Goal: Task Accomplishment & Management: Use online tool/utility

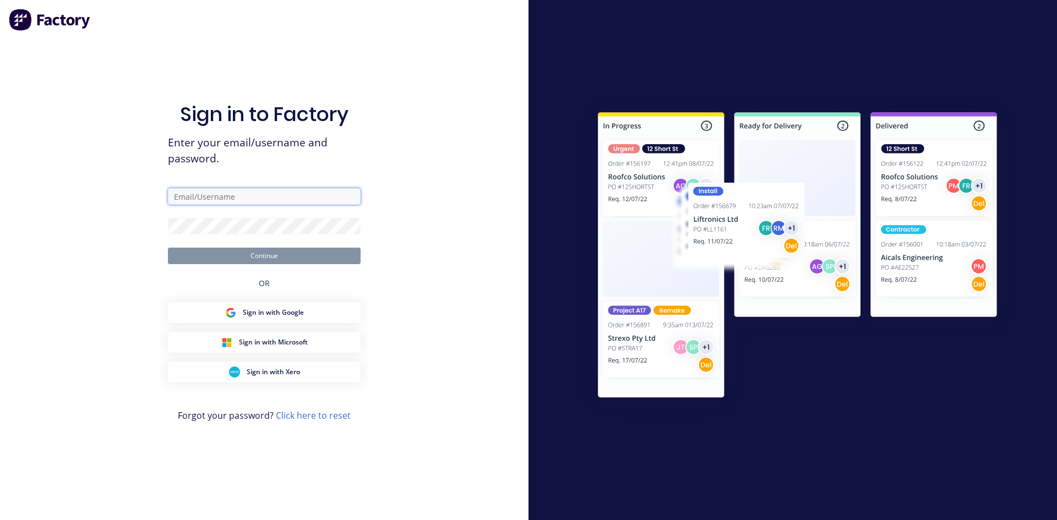
type input "[EMAIL_ADDRESS][DOMAIN_NAME]"
drag, startPoint x: 405, startPoint y: 77, endPoint x: 406, endPoint y: 96, distance: 18.8
click at [405, 77] on div "Sign in to Factory Enter your email/username and password. [EMAIL_ADDRESS][DOMA…" at bounding box center [264, 260] width 529 height 520
click at [331, 256] on button "Continue" at bounding box center [264, 256] width 193 height 17
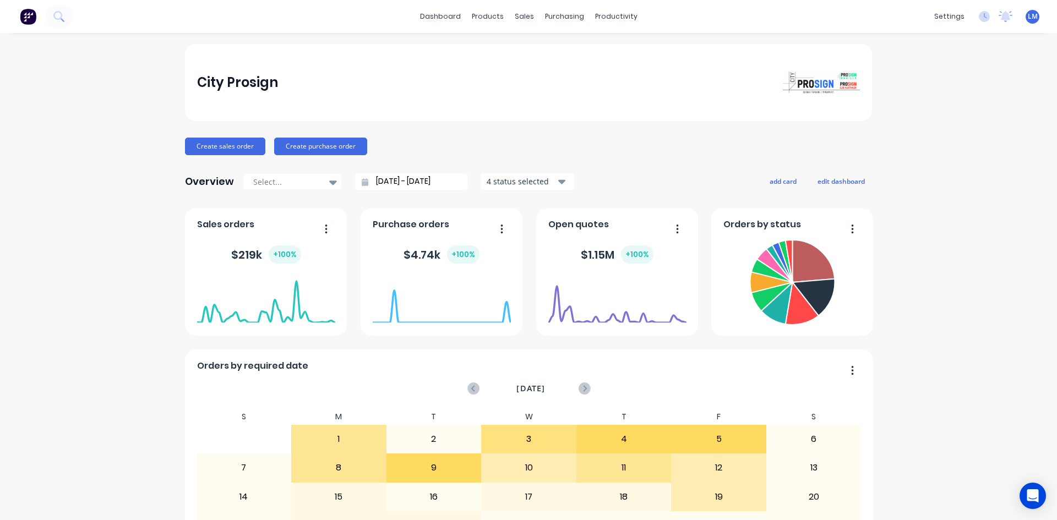
click at [214, 141] on button "Create sales order" at bounding box center [225, 147] width 80 height 18
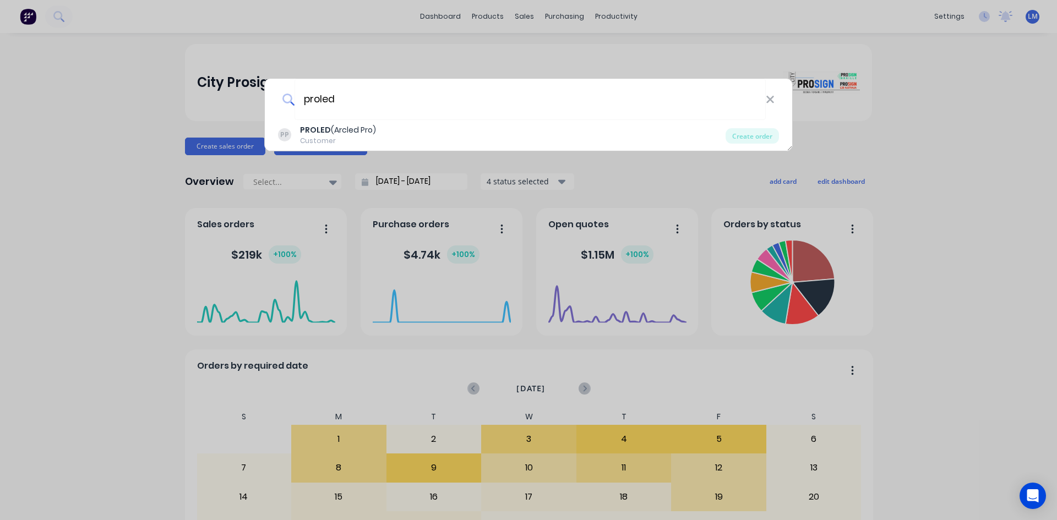
type input "proled"
click at [351, 131] on div "PROLED (Arcled Pro)" at bounding box center [338, 130] width 76 height 12
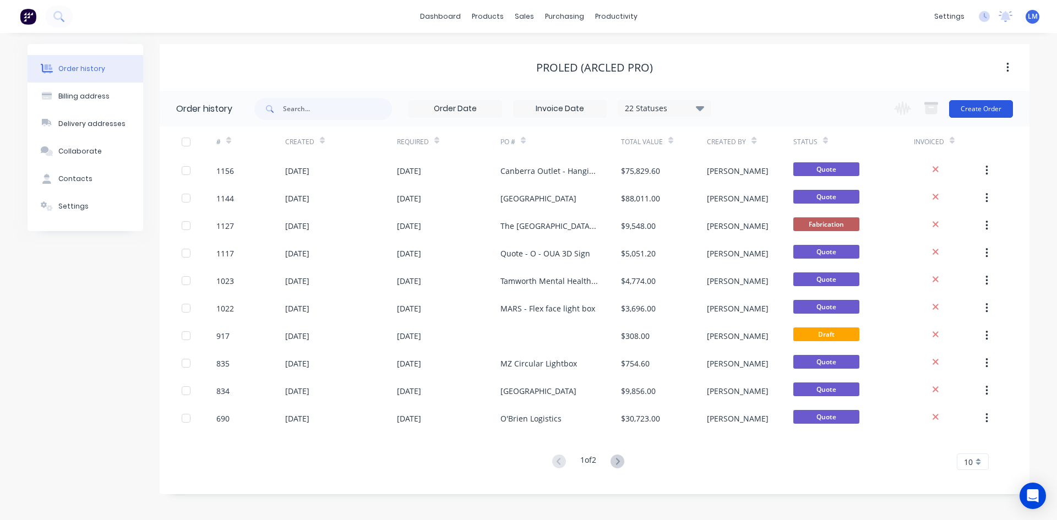
click at [991, 108] on button "Create Order" at bounding box center [981, 109] width 64 height 18
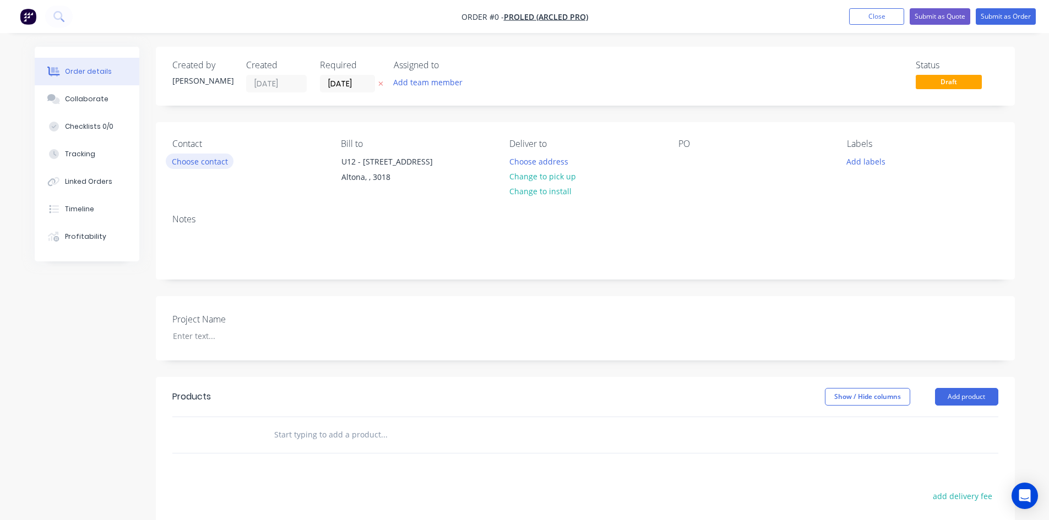
click at [189, 160] on button "Choose contact" at bounding box center [200, 161] width 68 height 15
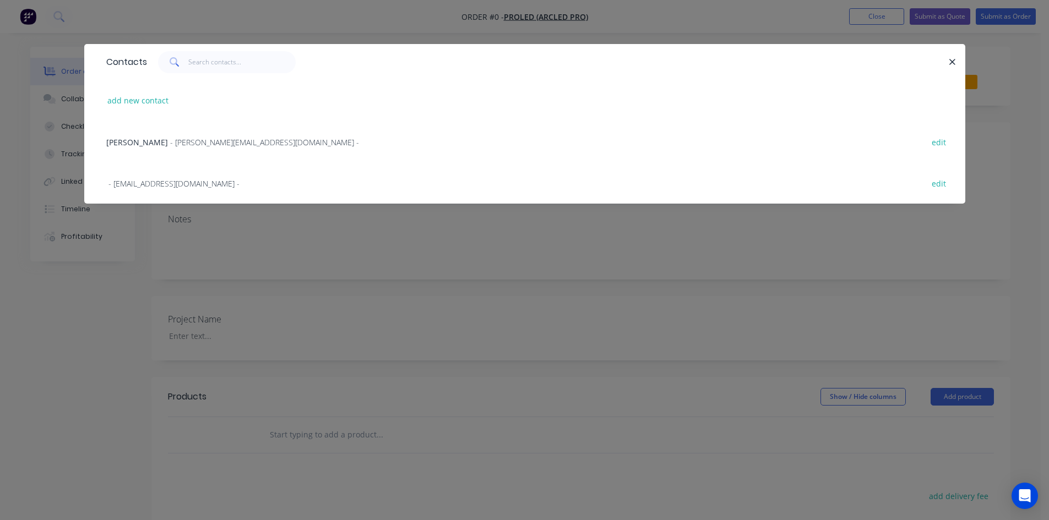
click at [170, 145] on span "- [PERSON_NAME][EMAIL_ADDRESS][DOMAIN_NAME] -" at bounding box center [264, 142] width 189 height 10
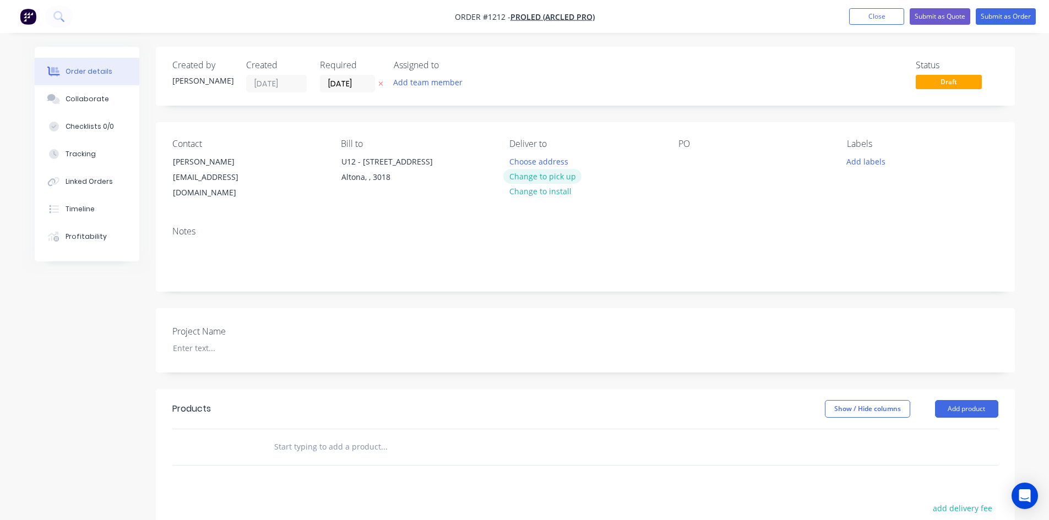
click at [562, 176] on button "Change to pick up" at bounding box center [542, 176] width 78 height 15
click at [682, 166] on div at bounding box center [687, 162] width 18 height 16
paste div
click at [206, 340] on div at bounding box center [233, 348] width 138 height 16
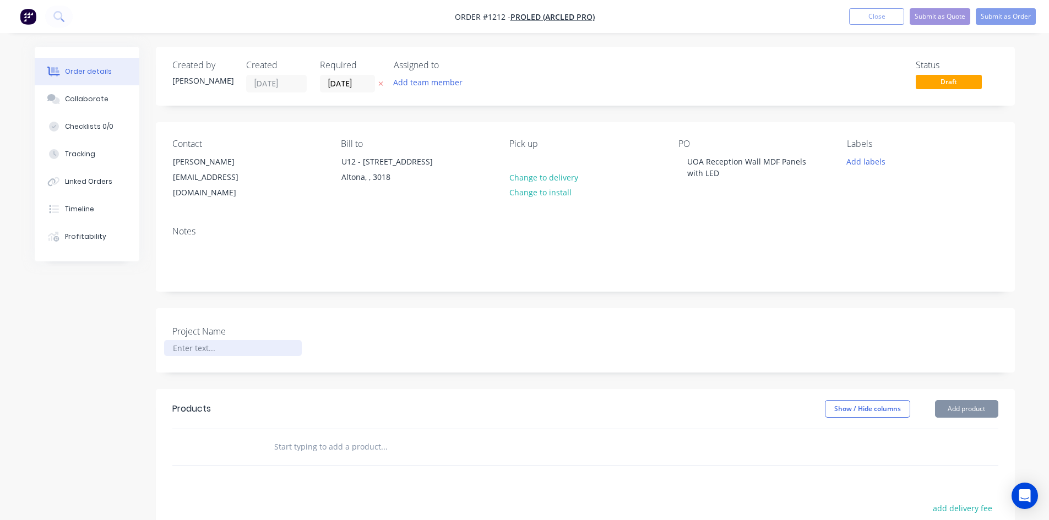
paste div
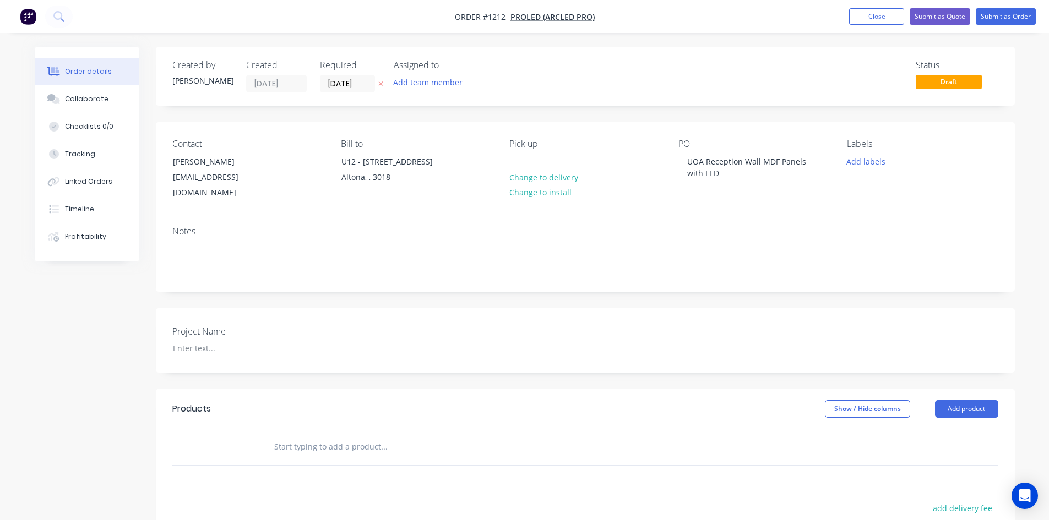
click at [212, 340] on div at bounding box center [233, 348] width 138 height 16
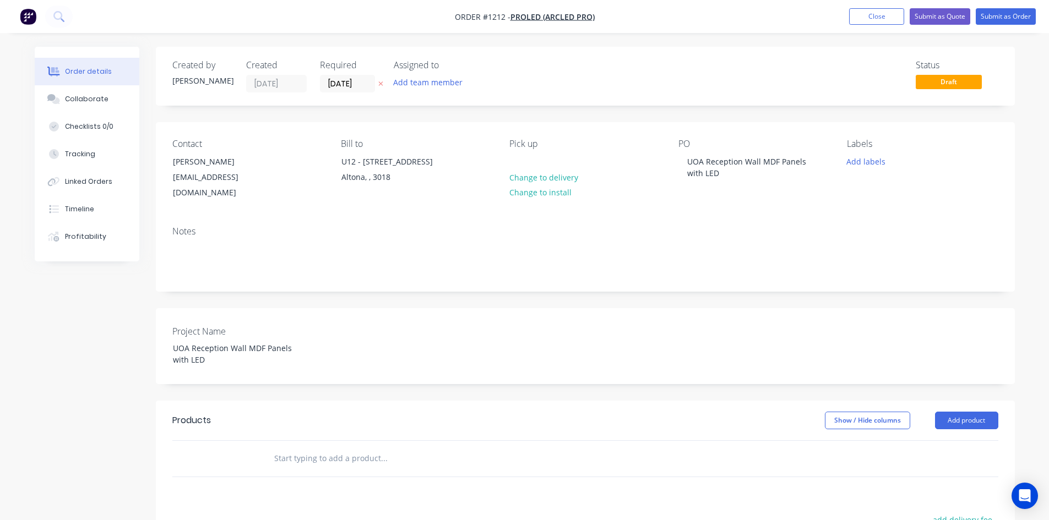
click at [326, 448] on input "text" at bounding box center [384, 459] width 220 height 22
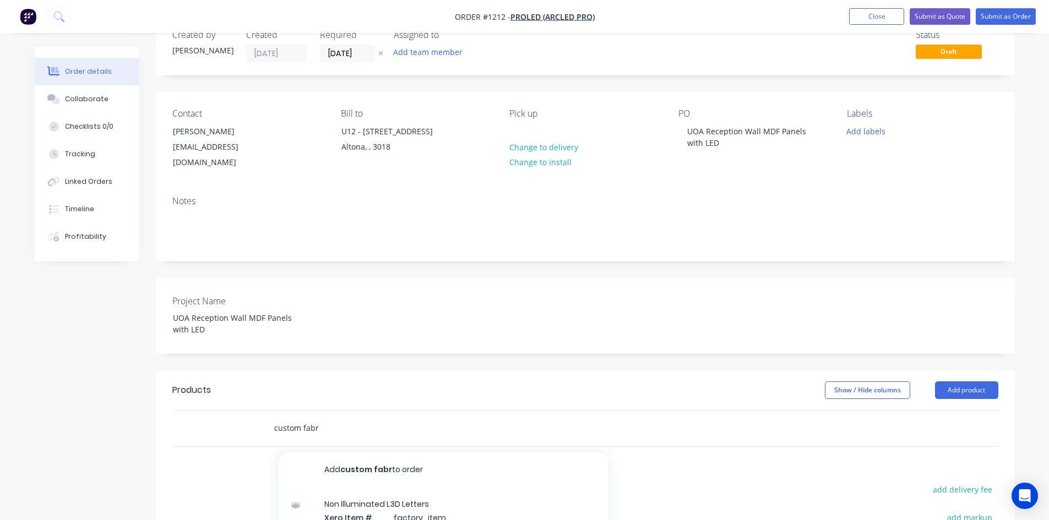
scroll to position [55, 0]
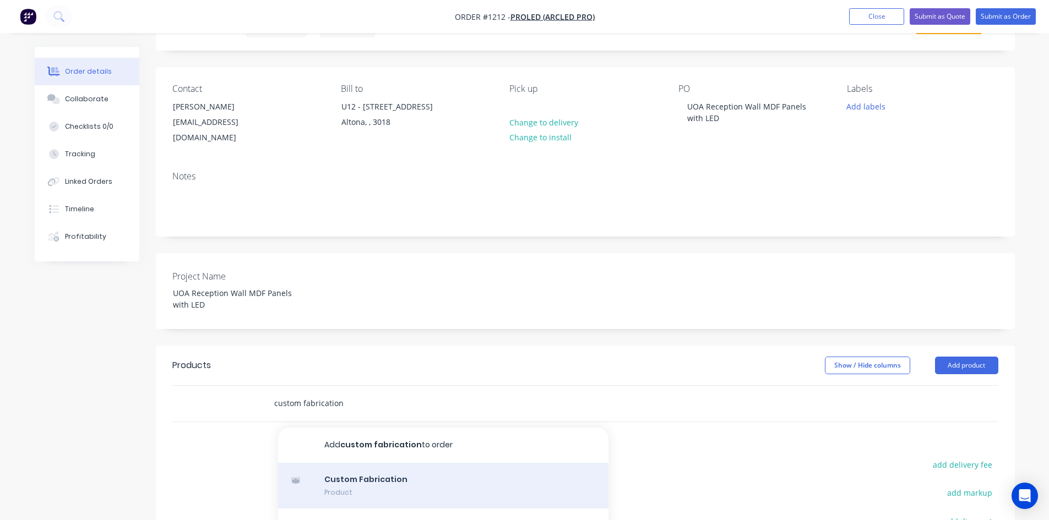
type input "custom fabrication"
click at [390, 473] on div "Custom Fabrication Product" at bounding box center [443, 486] width 330 height 46
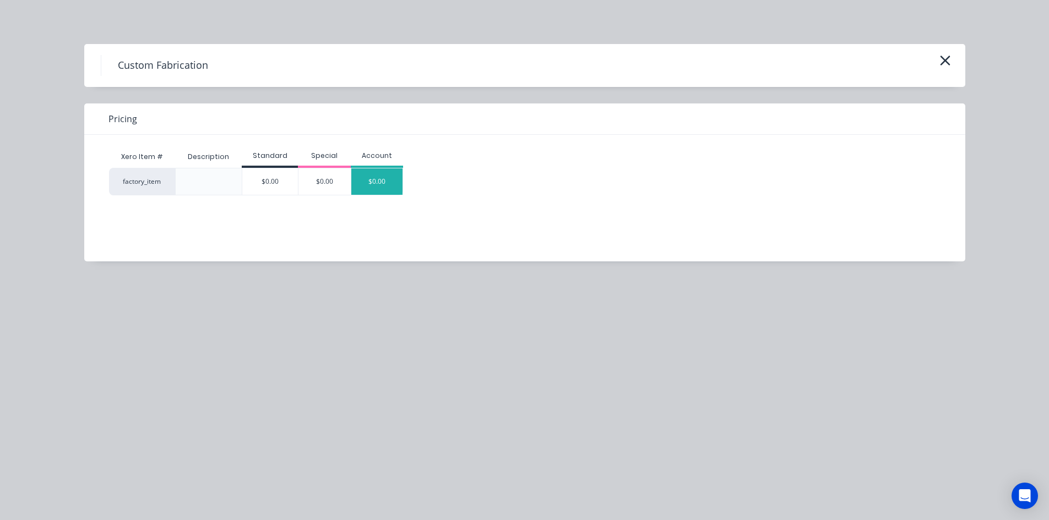
click at [385, 191] on div "$0.00" at bounding box center [377, 181] width 52 height 26
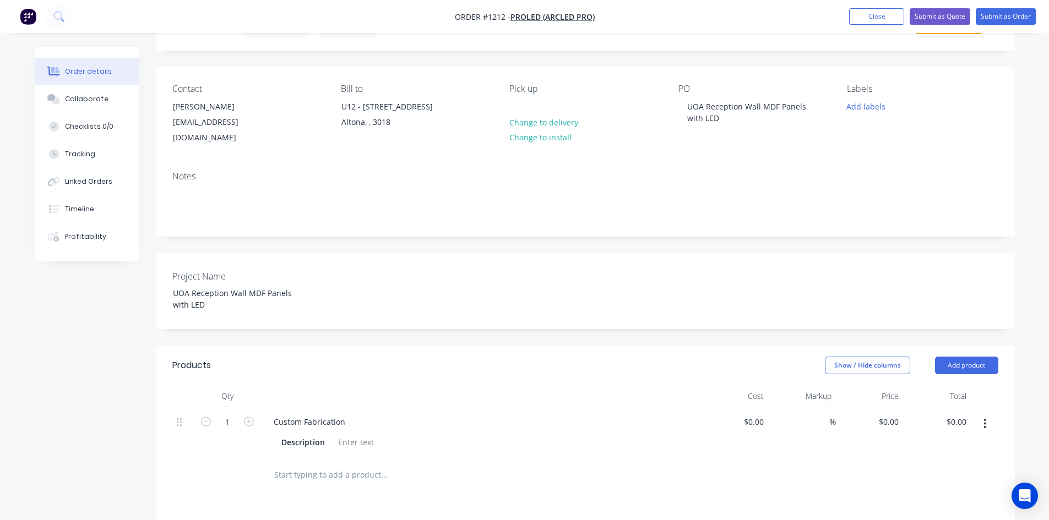
click at [357, 414] on div "Custom Fabrication" at bounding box center [481, 422] width 432 height 16
drag, startPoint x: 350, startPoint y: 411, endPoint x: 251, endPoint y: 408, distance: 98.6
click at [252, 408] on div "1 Custom Fabrication Description $0.00 $0.00 % $0.00 $0.00 $0.00 $0.00" at bounding box center [585, 432] width 826 height 50
click at [343, 434] on div at bounding box center [356, 442] width 45 height 16
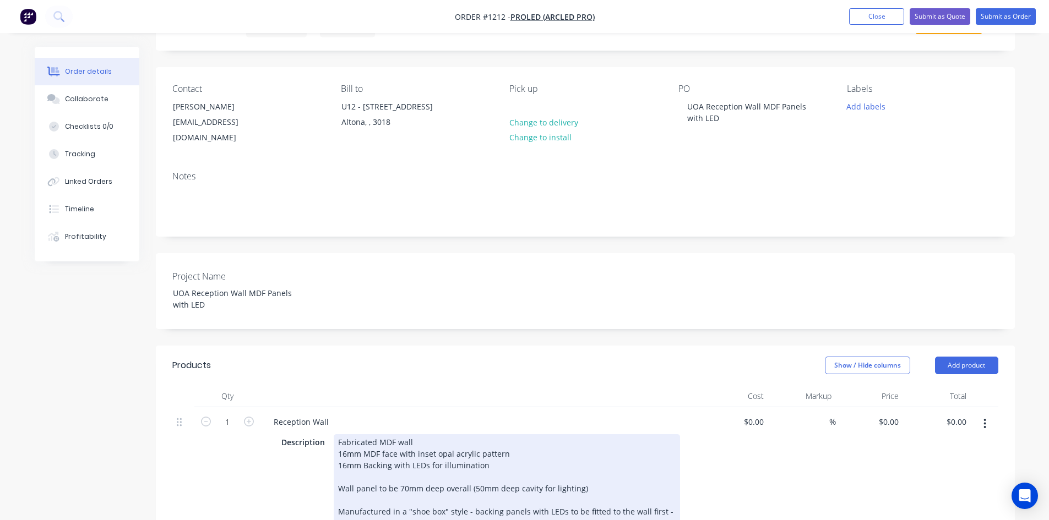
scroll to position [74, 0]
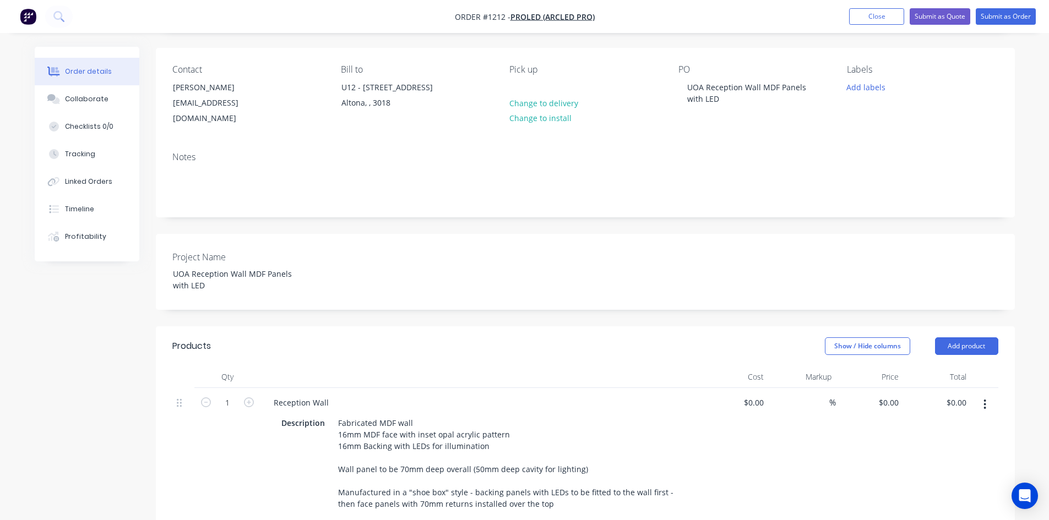
click at [785, 472] on div "%" at bounding box center [802, 465] width 68 height 154
click at [753, 395] on div "$0.00" at bounding box center [753, 403] width 30 height 16
type input "$18,500.00"
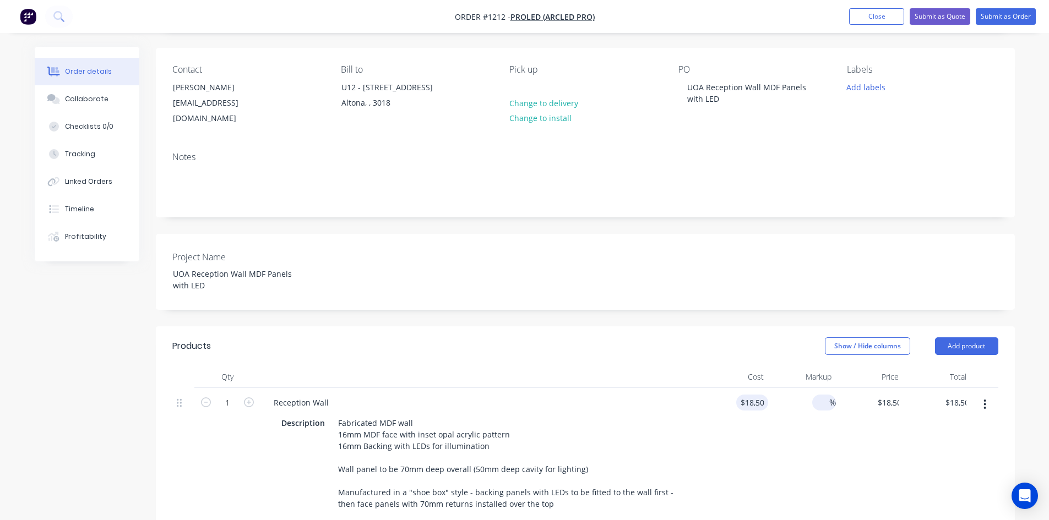
click at [822, 395] on input at bounding box center [823, 403] width 13 height 16
type input "40"
type input "$25,900.00"
click at [819, 439] on div "40 40 %" at bounding box center [802, 465] width 68 height 154
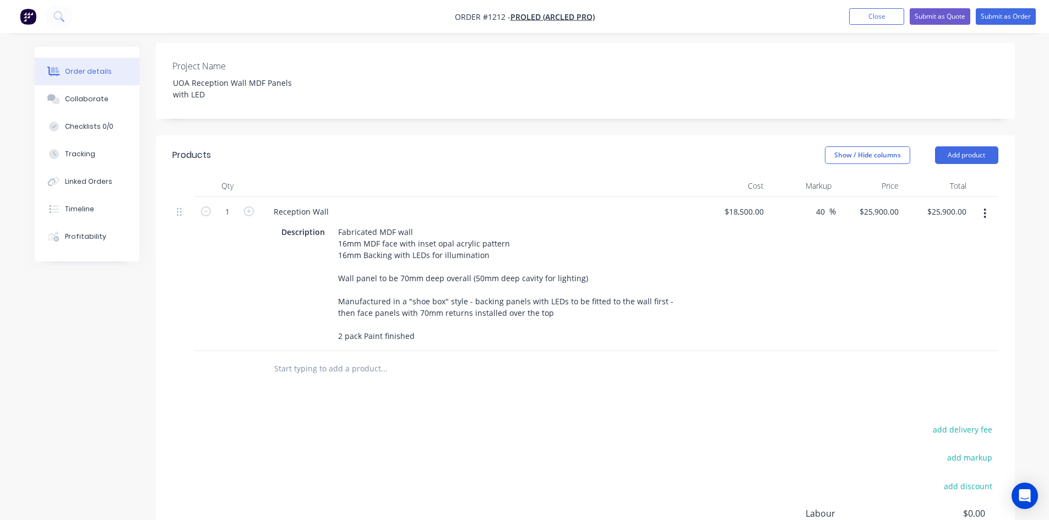
scroll to position [0, 0]
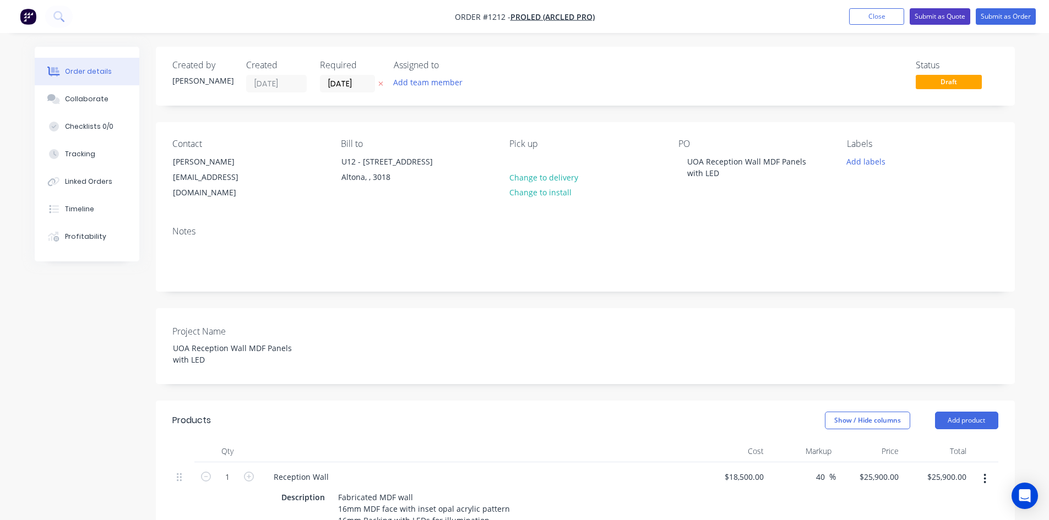
click at [938, 16] on button "Submit as Quote" at bounding box center [940, 16] width 61 height 17
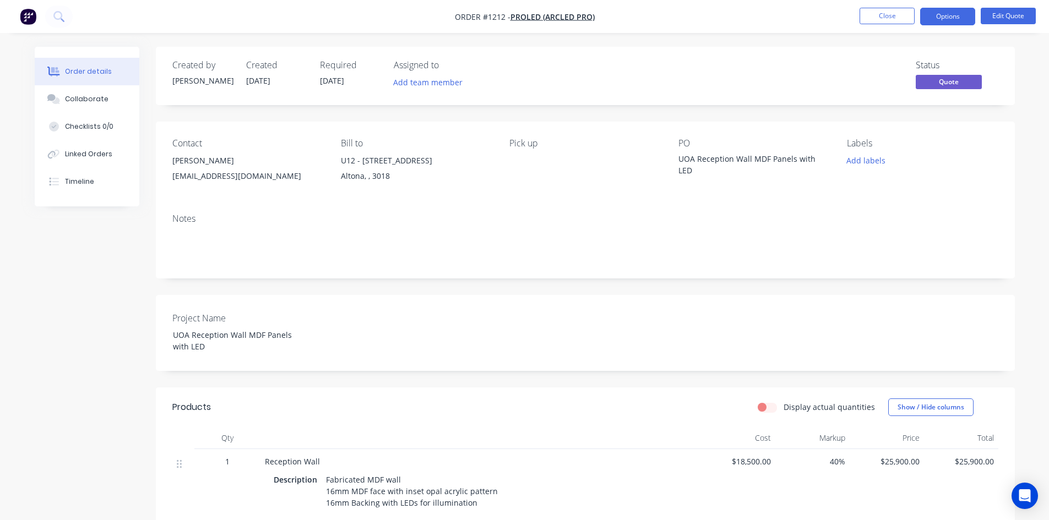
click at [938, 16] on button "Options" at bounding box center [947, 17] width 55 height 18
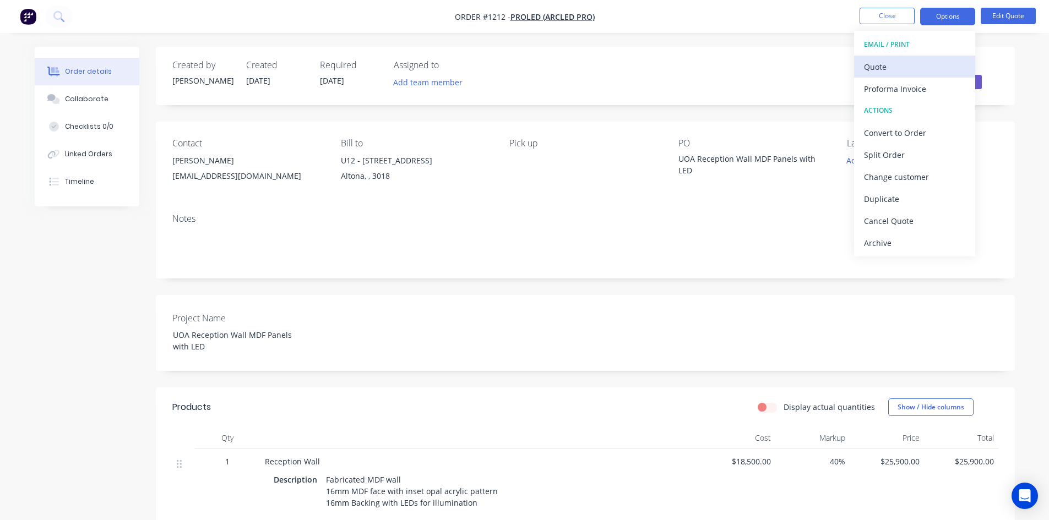
click at [878, 68] on div "Quote" at bounding box center [914, 67] width 101 height 16
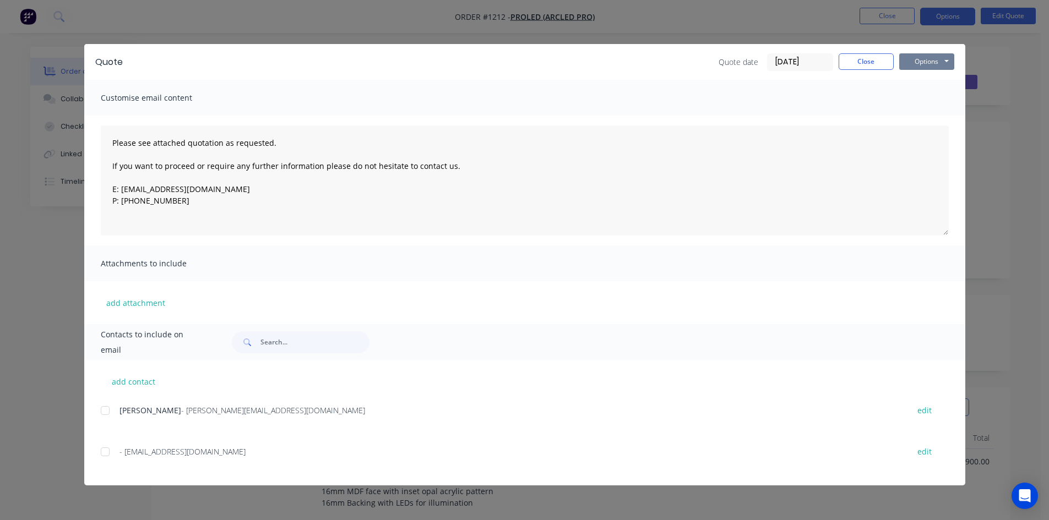
click at [923, 61] on button "Options" at bounding box center [926, 61] width 55 height 17
click at [920, 99] on button "Print" at bounding box center [934, 99] width 70 height 18
click at [873, 66] on button "Close" at bounding box center [866, 61] width 55 height 17
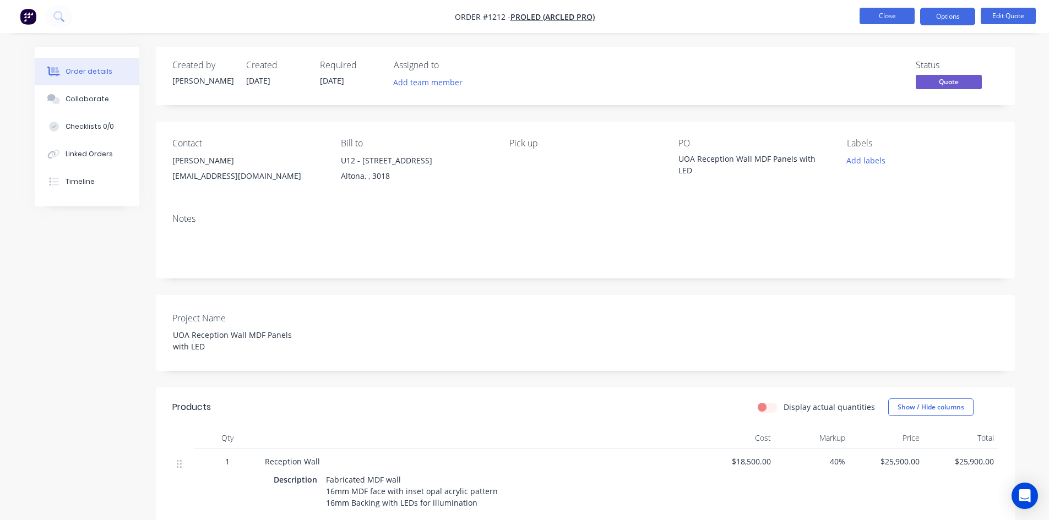
click at [888, 15] on button "Close" at bounding box center [887, 16] width 55 height 17
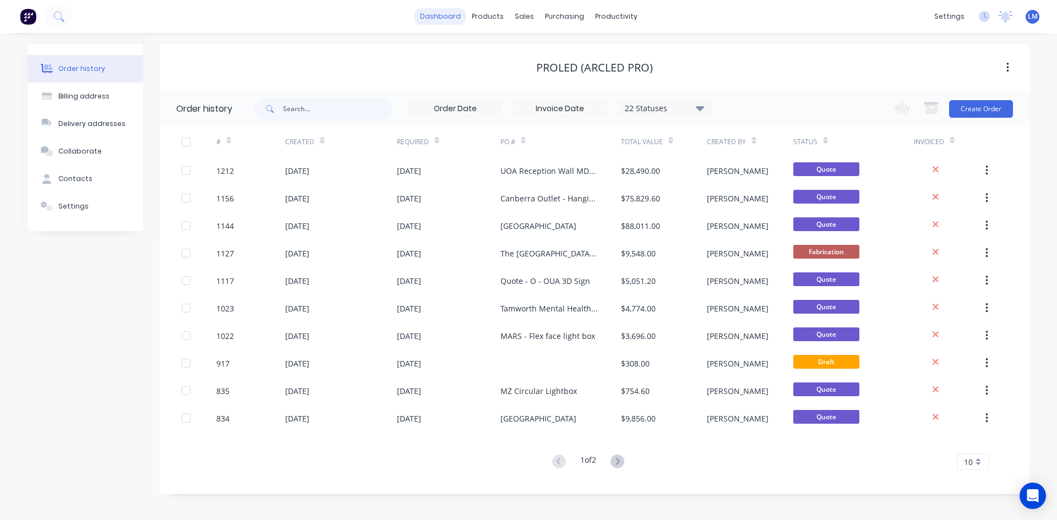
click at [442, 18] on link "dashboard" at bounding box center [441, 16] width 52 height 17
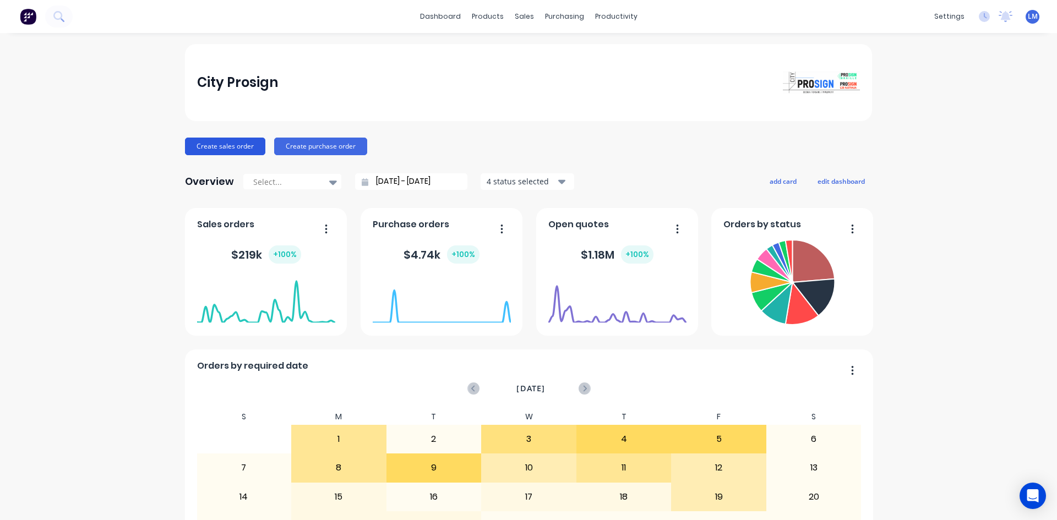
click at [244, 143] on button "Create sales order" at bounding box center [225, 147] width 80 height 18
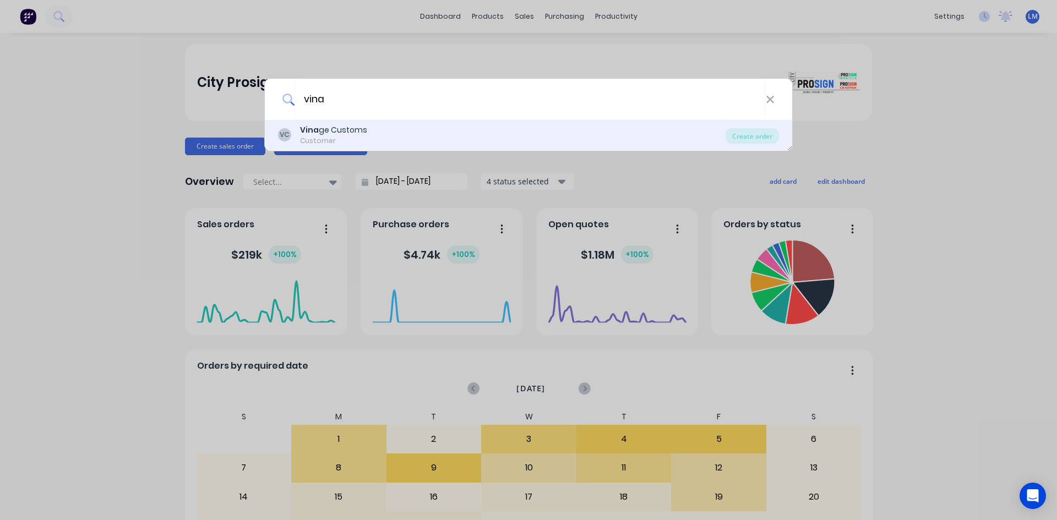
type input "vina"
click at [352, 143] on div "Customer" at bounding box center [333, 141] width 67 height 10
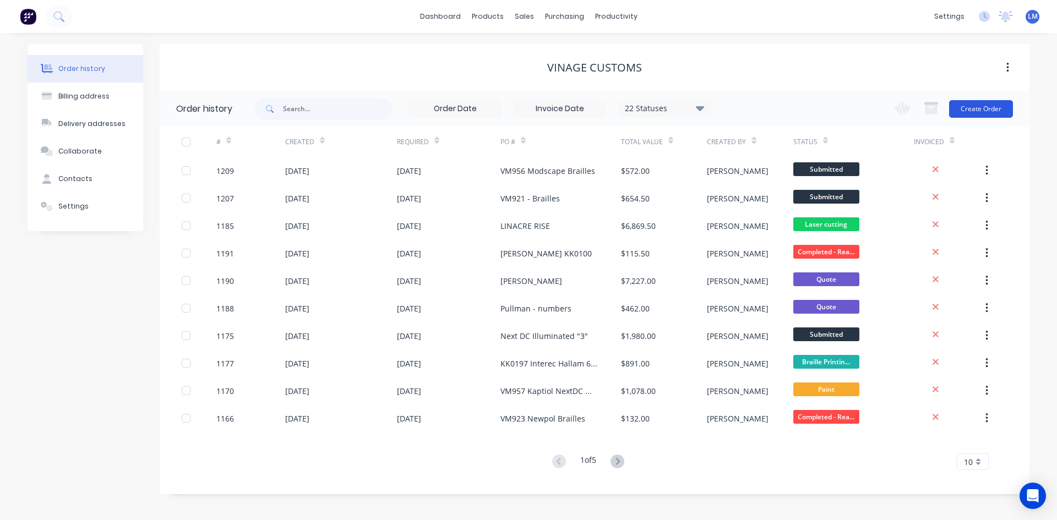
click at [976, 106] on button "Create Order" at bounding box center [981, 109] width 64 height 18
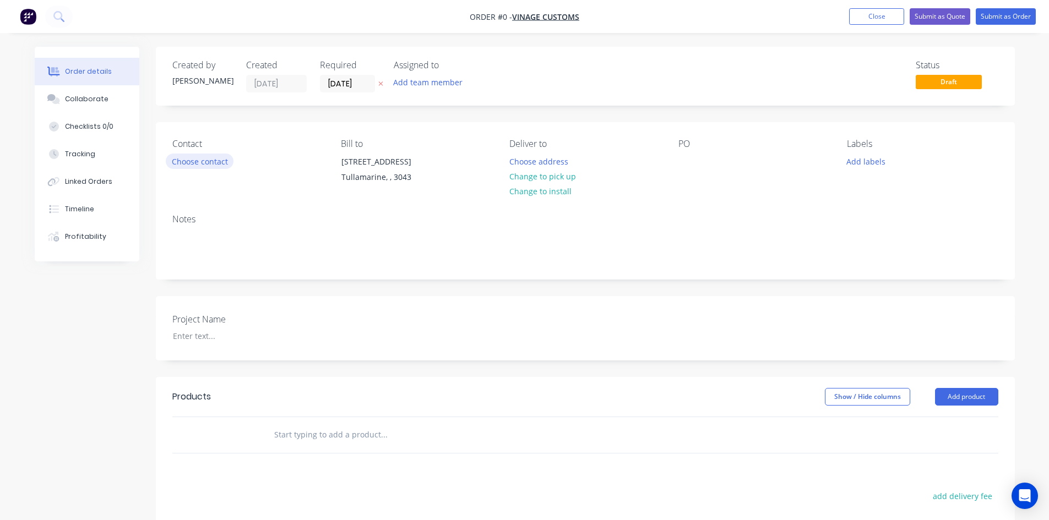
click at [202, 159] on button "Choose contact" at bounding box center [200, 161] width 68 height 15
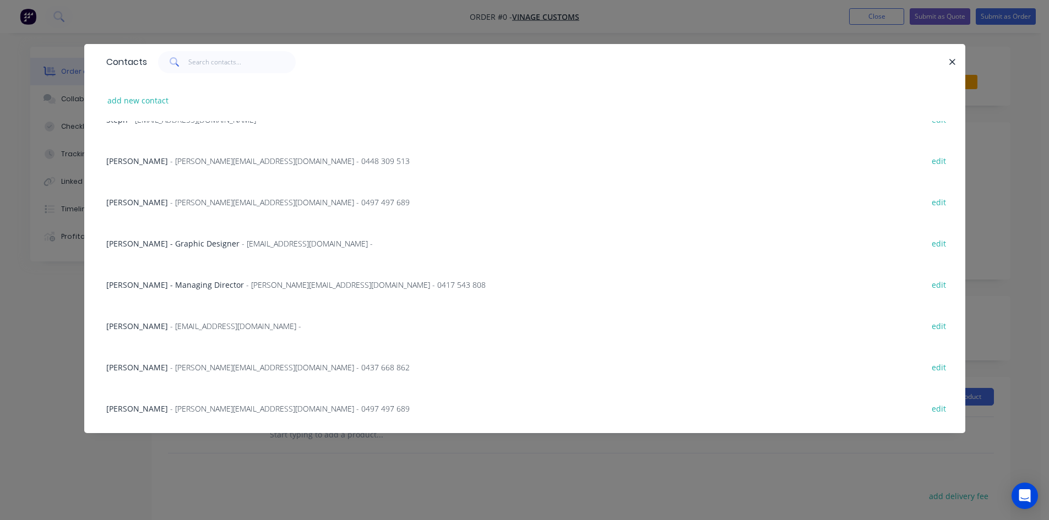
scroll to position [110, 0]
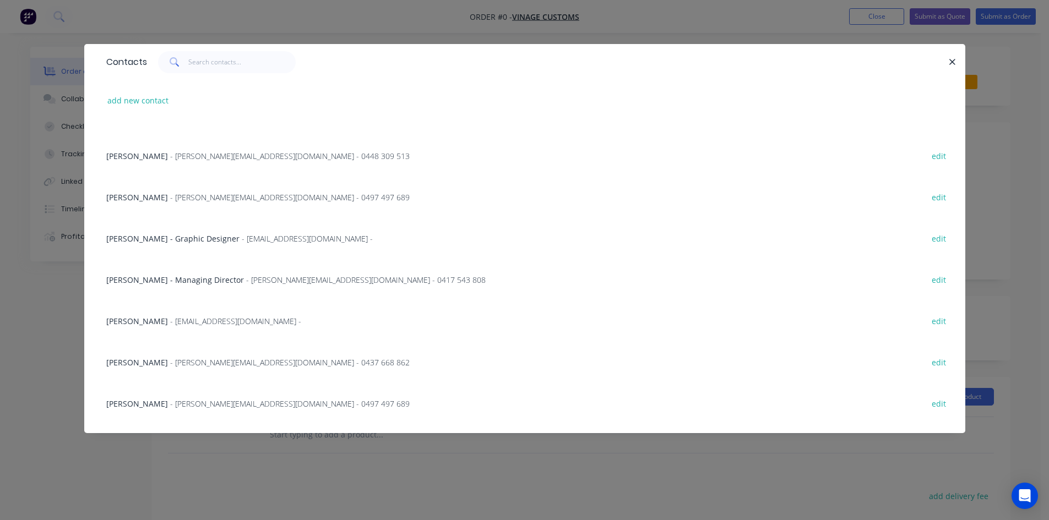
click at [189, 318] on span "- [EMAIL_ADDRESS][DOMAIN_NAME] -" at bounding box center [235, 321] width 131 height 10
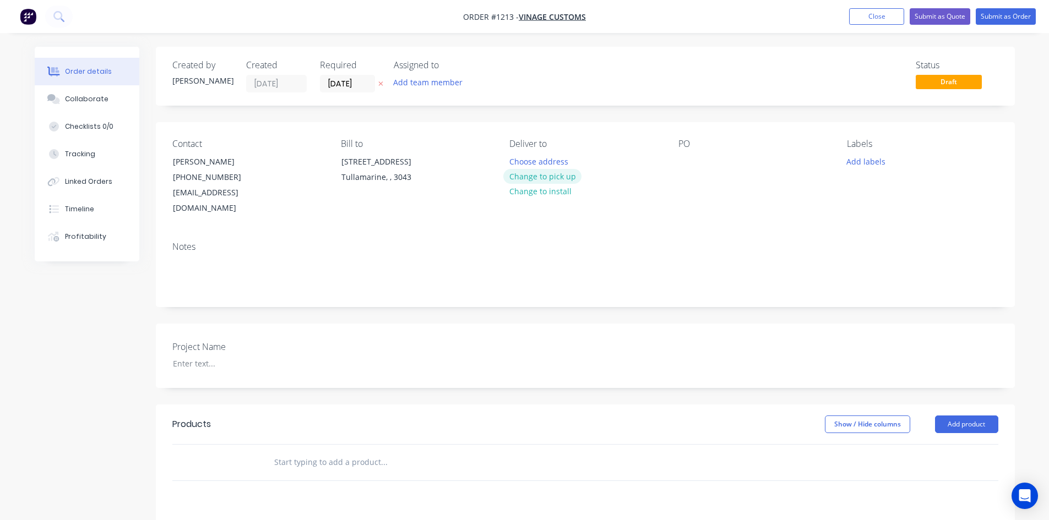
click at [557, 181] on button "Change to pick up" at bounding box center [542, 176] width 78 height 15
click at [694, 166] on div at bounding box center [687, 162] width 18 height 16
paste div
click at [217, 356] on div at bounding box center [233, 364] width 138 height 16
paste div
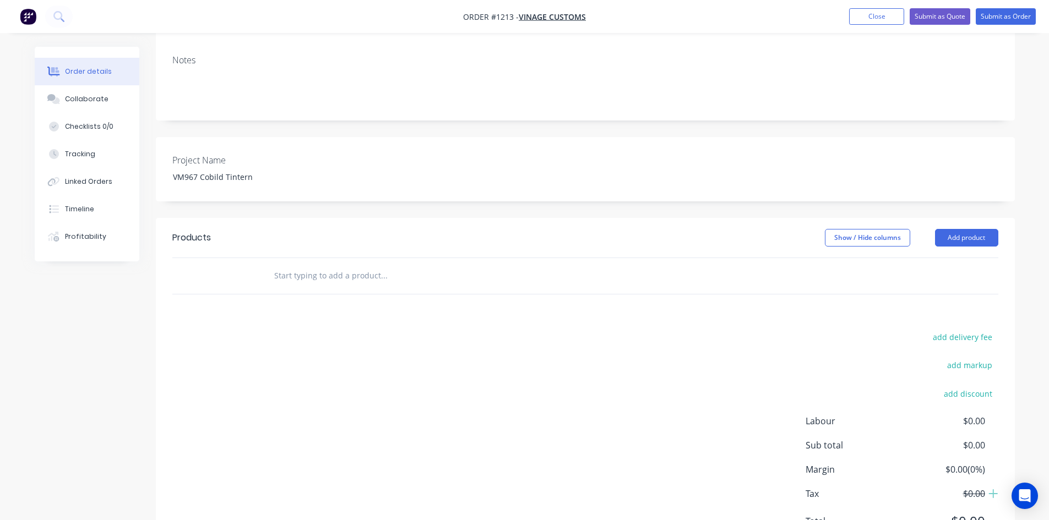
scroll to position [220, 0]
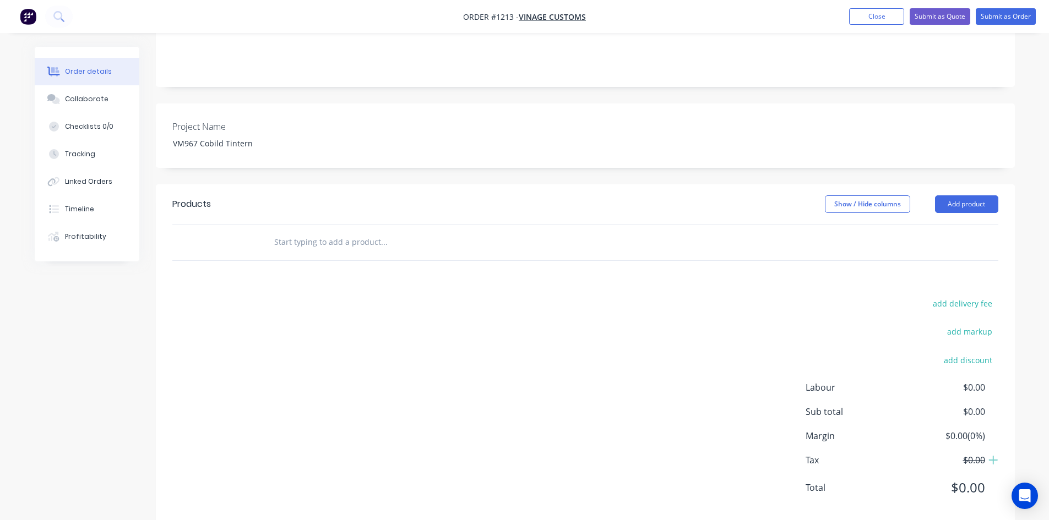
click at [323, 231] on input "text" at bounding box center [384, 242] width 220 height 22
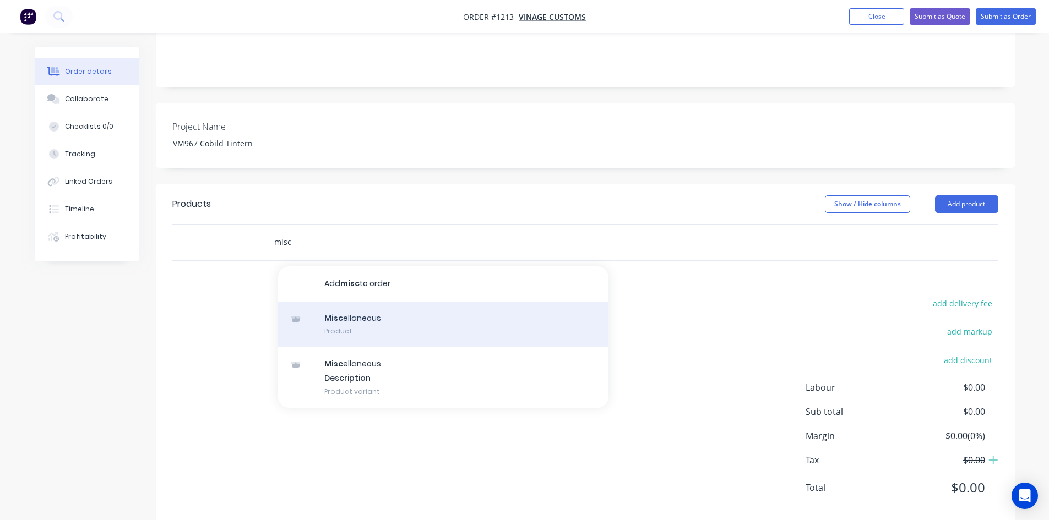
type input "misc"
click at [378, 306] on div "Misc ellaneous Product" at bounding box center [443, 325] width 330 height 46
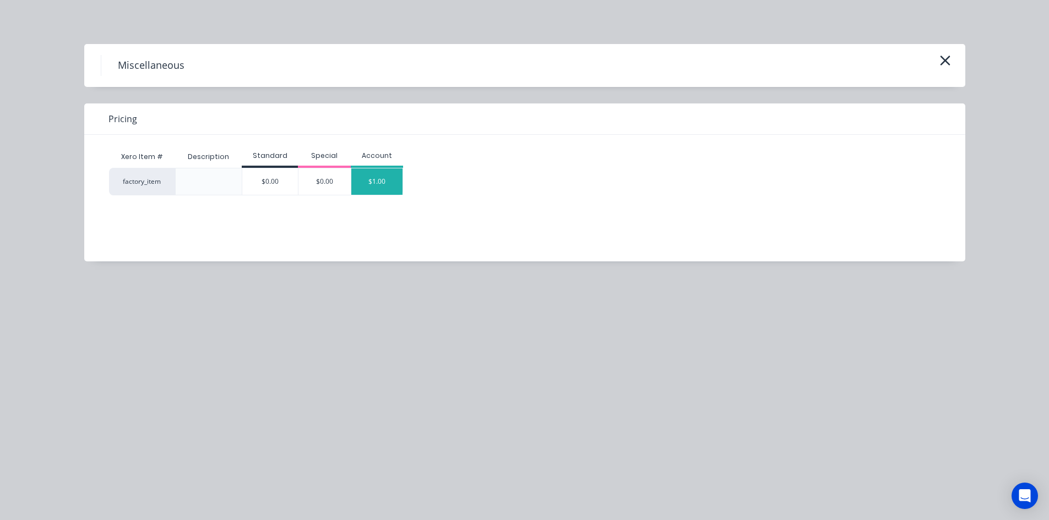
click at [375, 179] on div "$1.00" at bounding box center [377, 181] width 52 height 26
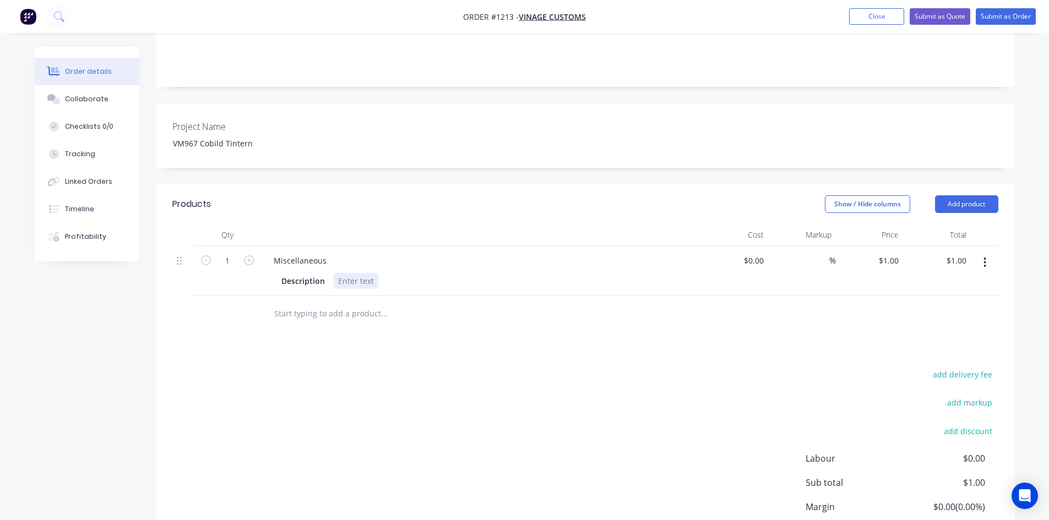
click at [346, 273] on div at bounding box center [356, 281] width 45 height 16
paste div
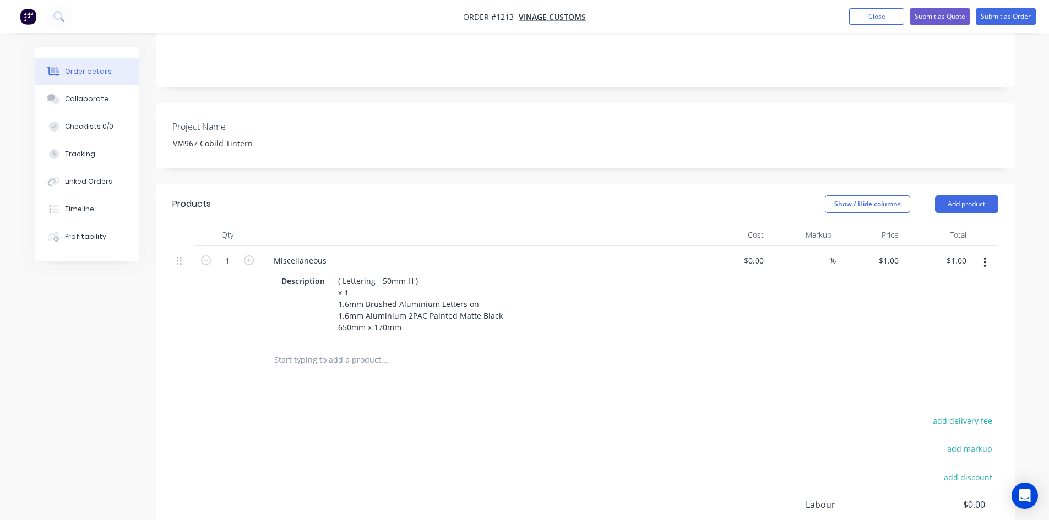
click at [492, 395] on div "Products Show / Hide columns Add product Qty Cost Markup Price Total 1 Miscella…" at bounding box center [585, 413] width 859 height 458
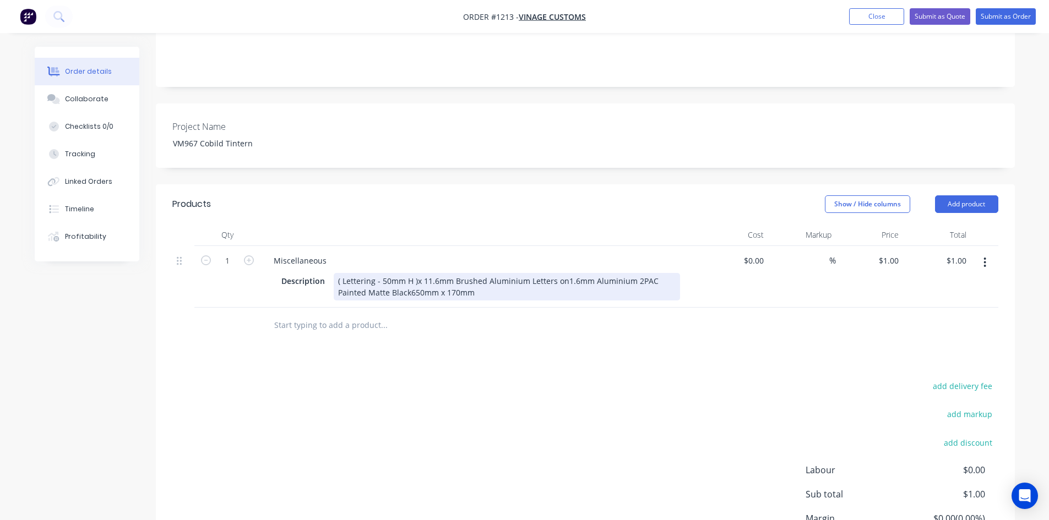
click at [415, 273] on div "( Lettering - 50mm H )x 11.6mm Brushed Aluminium Letters on1.6mm Aluminium 2PAC…" at bounding box center [507, 287] width 346 height 28
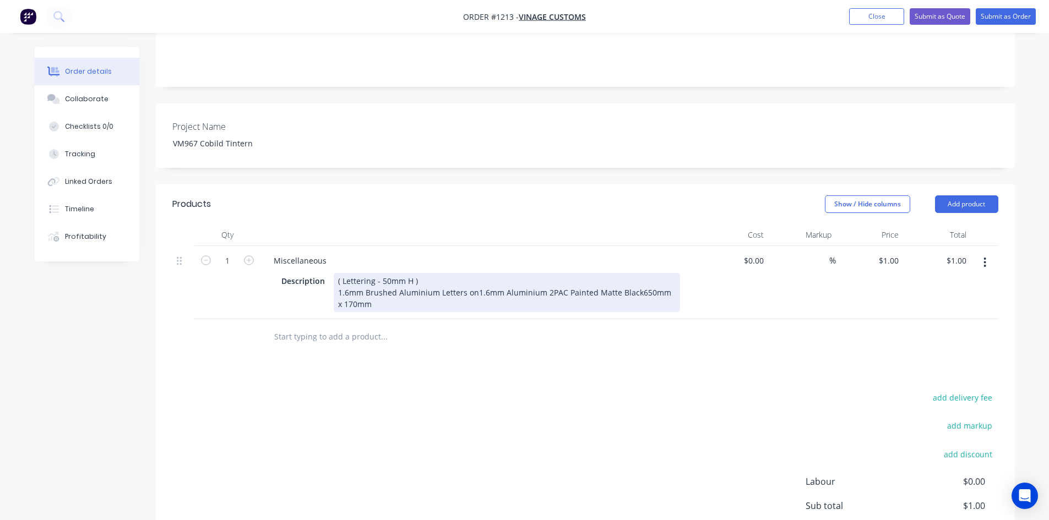
click at [476, 278] on div "( Lettering - 50mm H ) 1.6mm Brushed Aluminium Letters on1.6mm Aluminium 2PAC P…" at bounding box center [507, 292] width 346 height 39
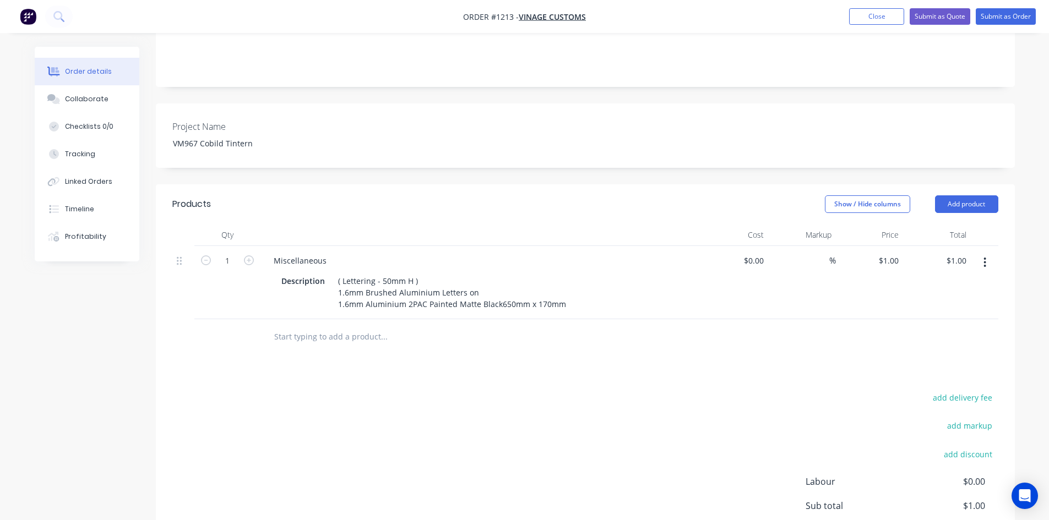
click at [499, 390] on div "add delivery fee add markup add discount Labour $0.00 Sub total $1.00 Margin $0…" at bounding box center [585, 496] width 826 height 213
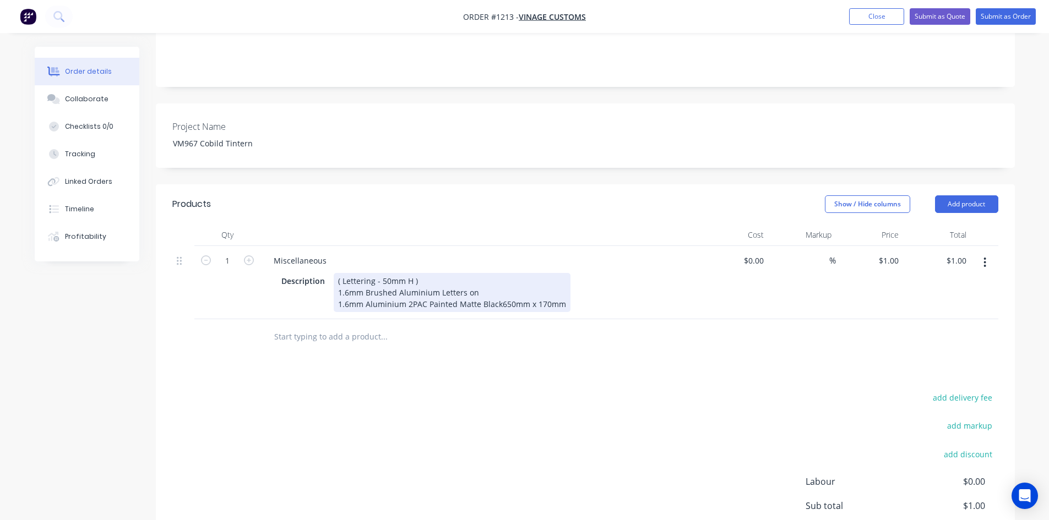
click at [496, 289] on div "( Lettering - 50mm H ) 1.6mm Brushed Aluminium Letters on 1.6mm Aluminium 2PAC …" at bounding box center [452, 292] width 237 height 39
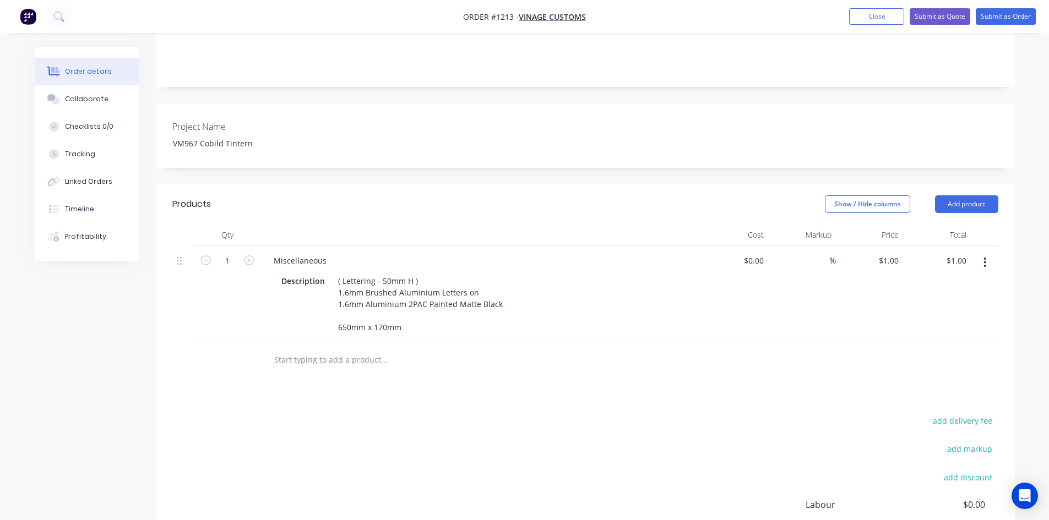
click at [491, 380] on div "Products Show / Hide columns Add product Qty Cost Markup Price Total 1 Miscella…" at bounding box center [585, 413] width 859 height 458
click at [468, 362] on div at bounding box center [458, 361] width 396 height 36
drag, startPoint x: 330, startPoint y: 246, endPoint x: 252, endPoint y: 241, distance: 78.9
click at [252, 246] on div "1 Miscellaneous Description ( Lettering - 50mm H ) 1.6mm Brushed Aluminium Lett…" at bounding box center [585, 294] width 826 height 96
click at [822, 253] on input at bounding box center [823, 261] width 13 height 16
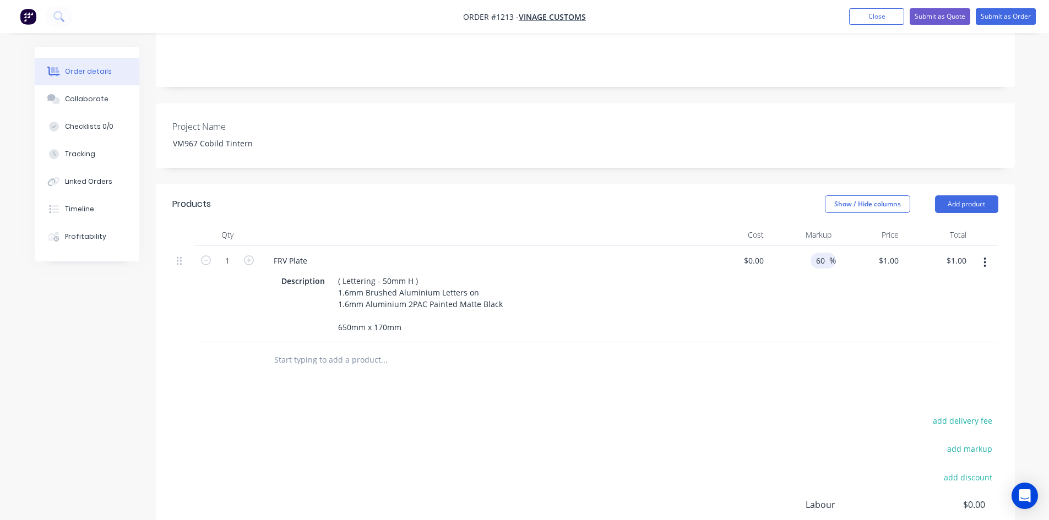
type input "60"
type input "$0.00"
click at [760, 377] on div "Products Show / Hide columns Add product Qty Cost Markup Price Total 1 FRV Plat…" at bounding box center [585, 413] width 859 height 458
click at [752, 253] on div "$0.00" at bounding box center [753, 261] width 30 height 16
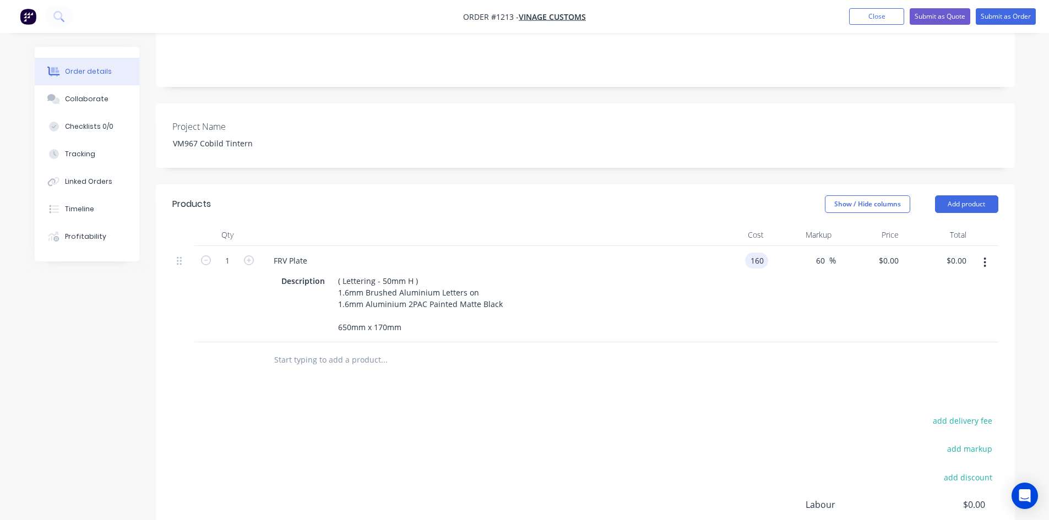
type input "$160.00"
type input "$256.00"
click at [757, 375] on div "Products Show / Hide columns Add product Qty Cost Markup Price Total 1 FRV Plat…" at bounding box center [585, 413] width 859 height 458
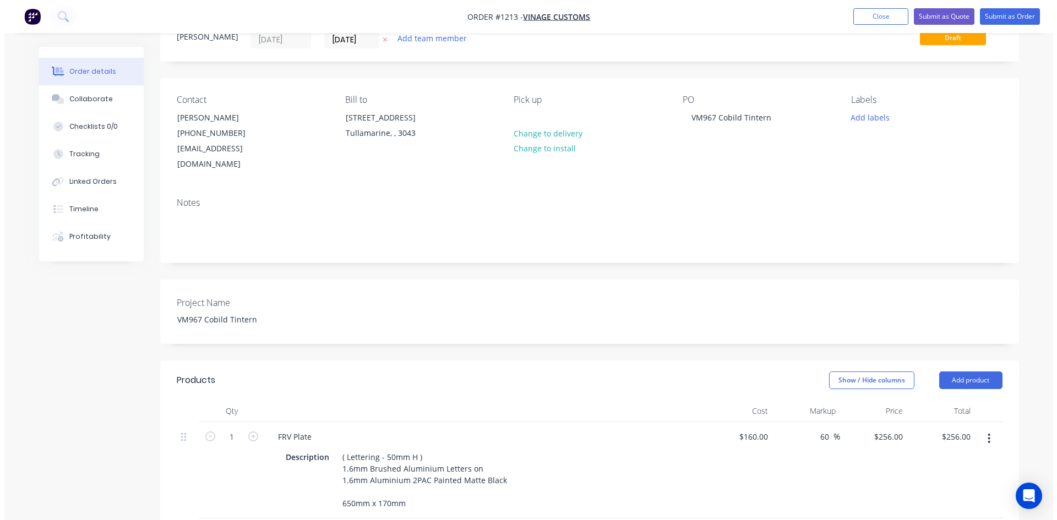
scroll to position [0, 0]
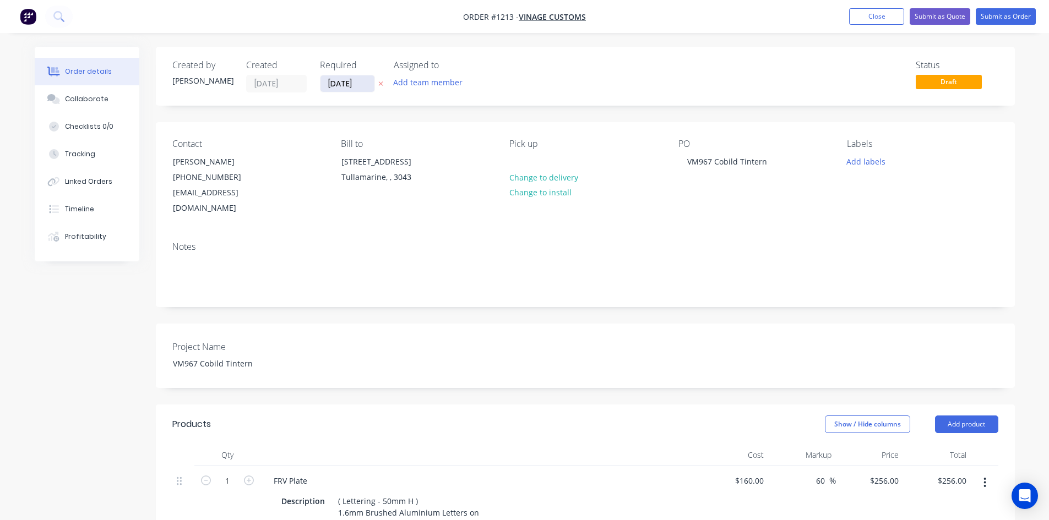
click at [367, 77] on input "[DATE]" at bounding box center [347, 83] width 54 height 17
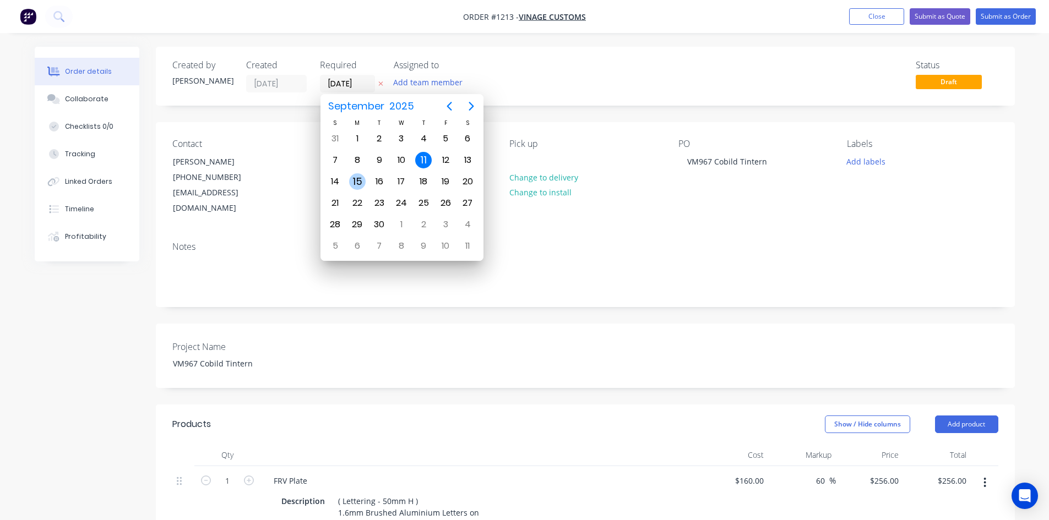
click at [354, 178] on div "15" at bounding box center [357, 181] width 17 height 17
type input "[DATE]"
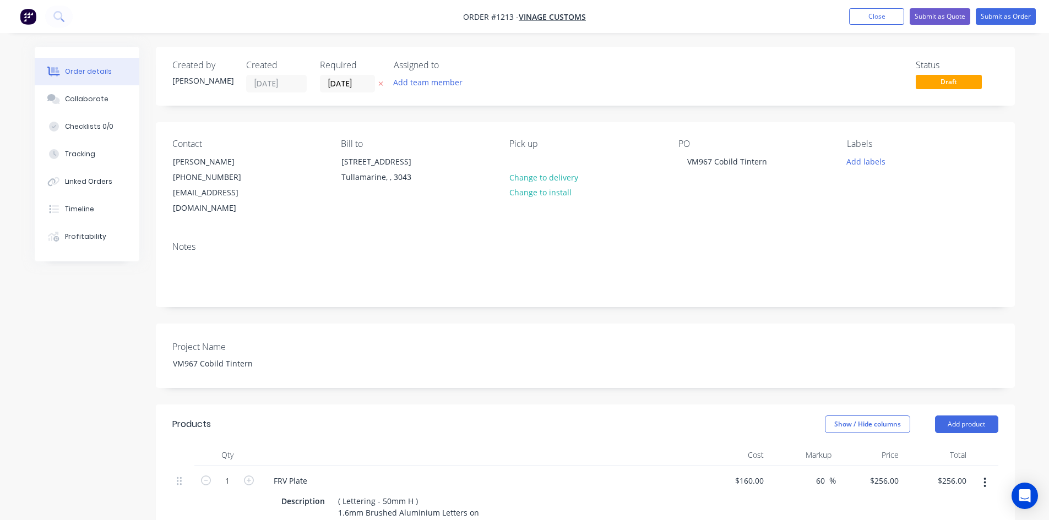
click at [766, 304] on div "Created by [PERSON_NAME] Created [DATE] Required [DATE] Assigned to Add team me…" at bounding box center [585, 455] width 859 height 816
click at [1005, 15] on button "Submit as Order" at bounding box center [1006, 16] width 60 height 17
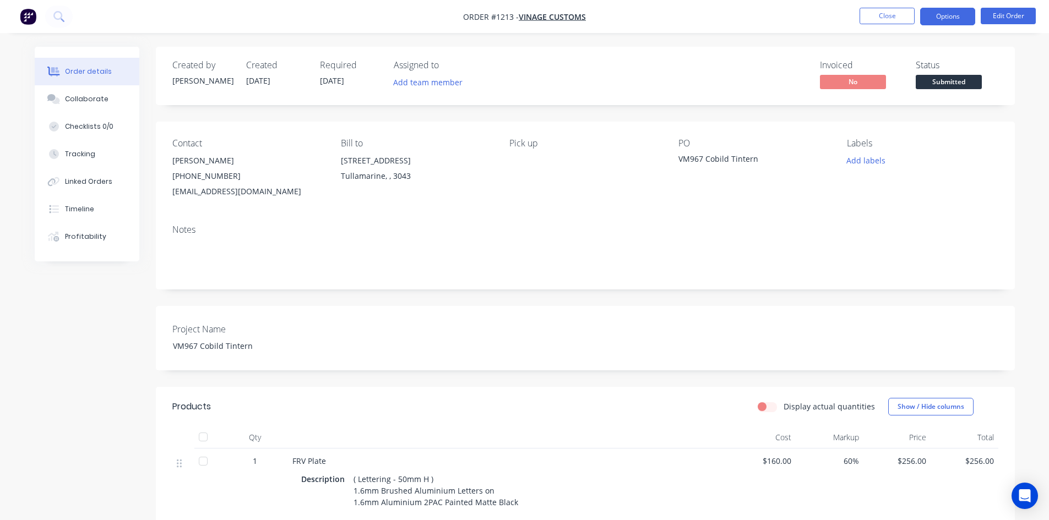
click at [950, 15] on button "Options" at bounding box center [947, 17] width 55 height 18
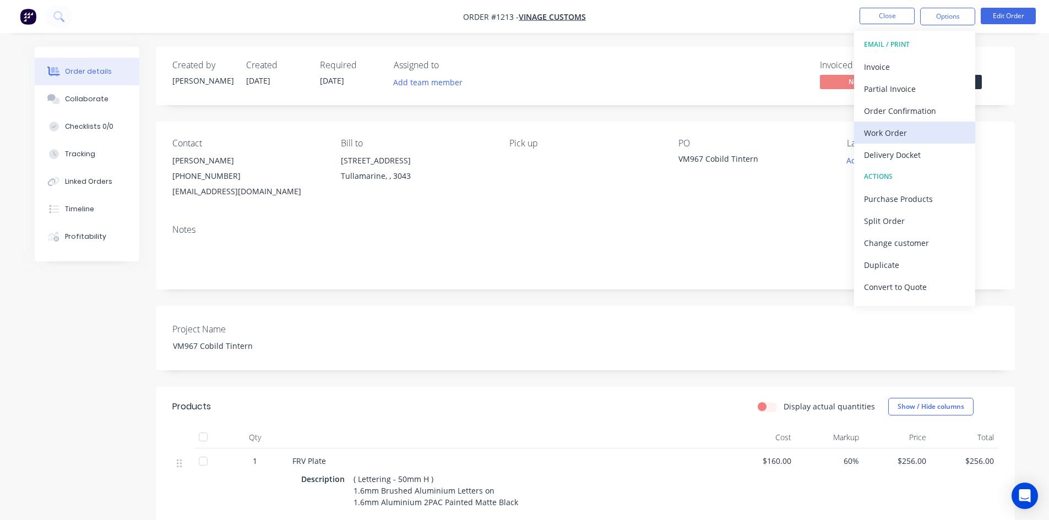
click at [910, 130] on div "Work Order" at bounding box center [914, 133] width 101 height 16
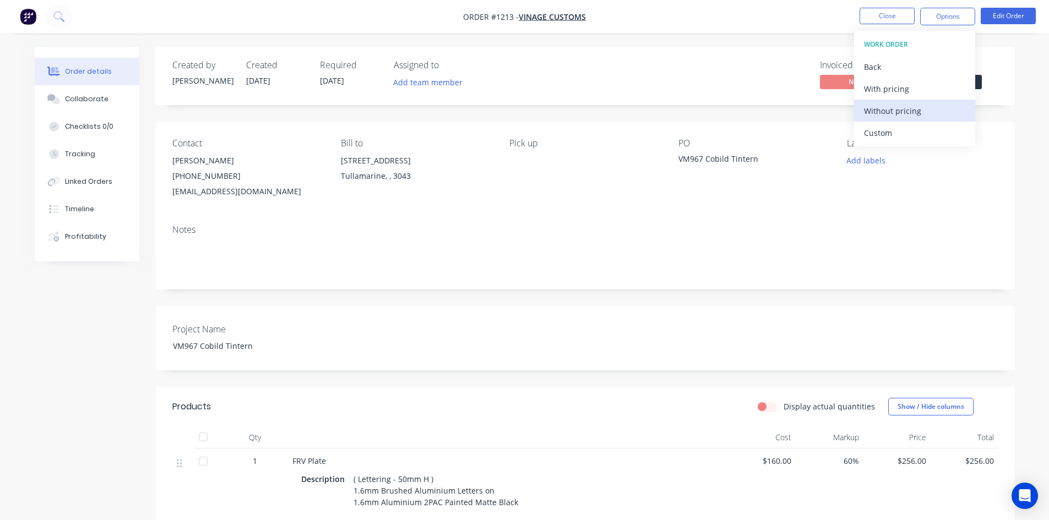
click at [905, 115] on div "Without pricing" at bounding box center [914, 111] width 101 height 16
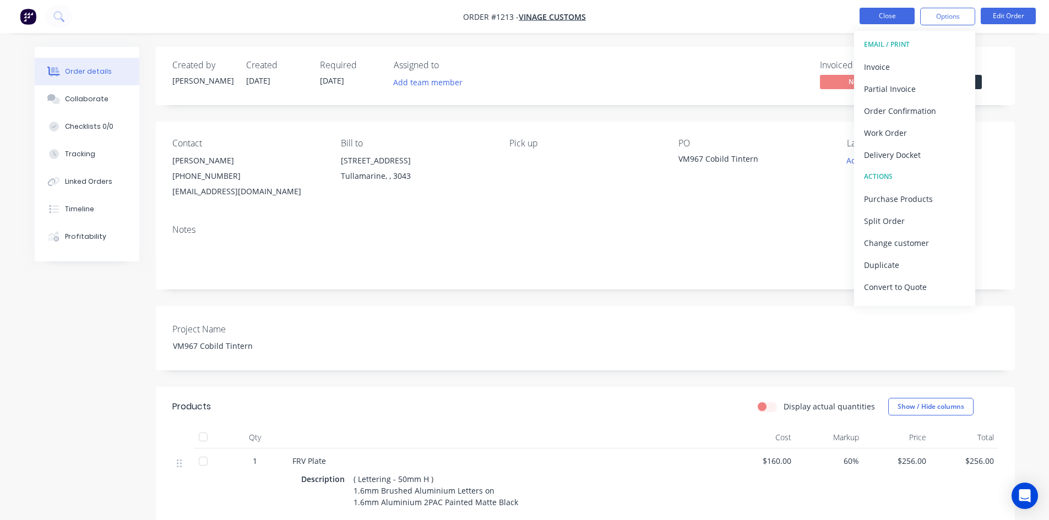
click at [874, 18] on button "Close" at bounding box center [887, 16] width 55 height 17
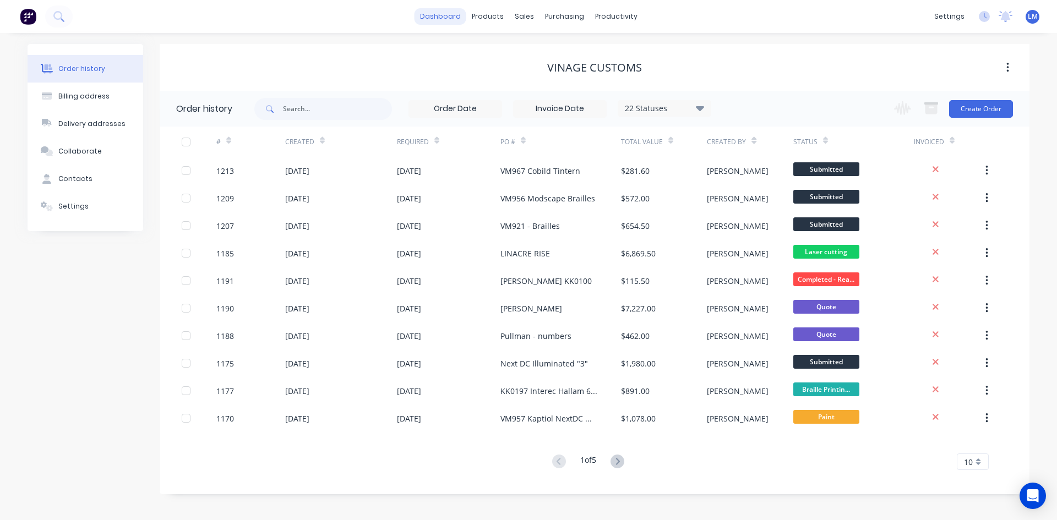
click at [453, 14] on link "dashboard" at bounding box center [441, 16] width 52 height 17
